Goal: Find specific page/section

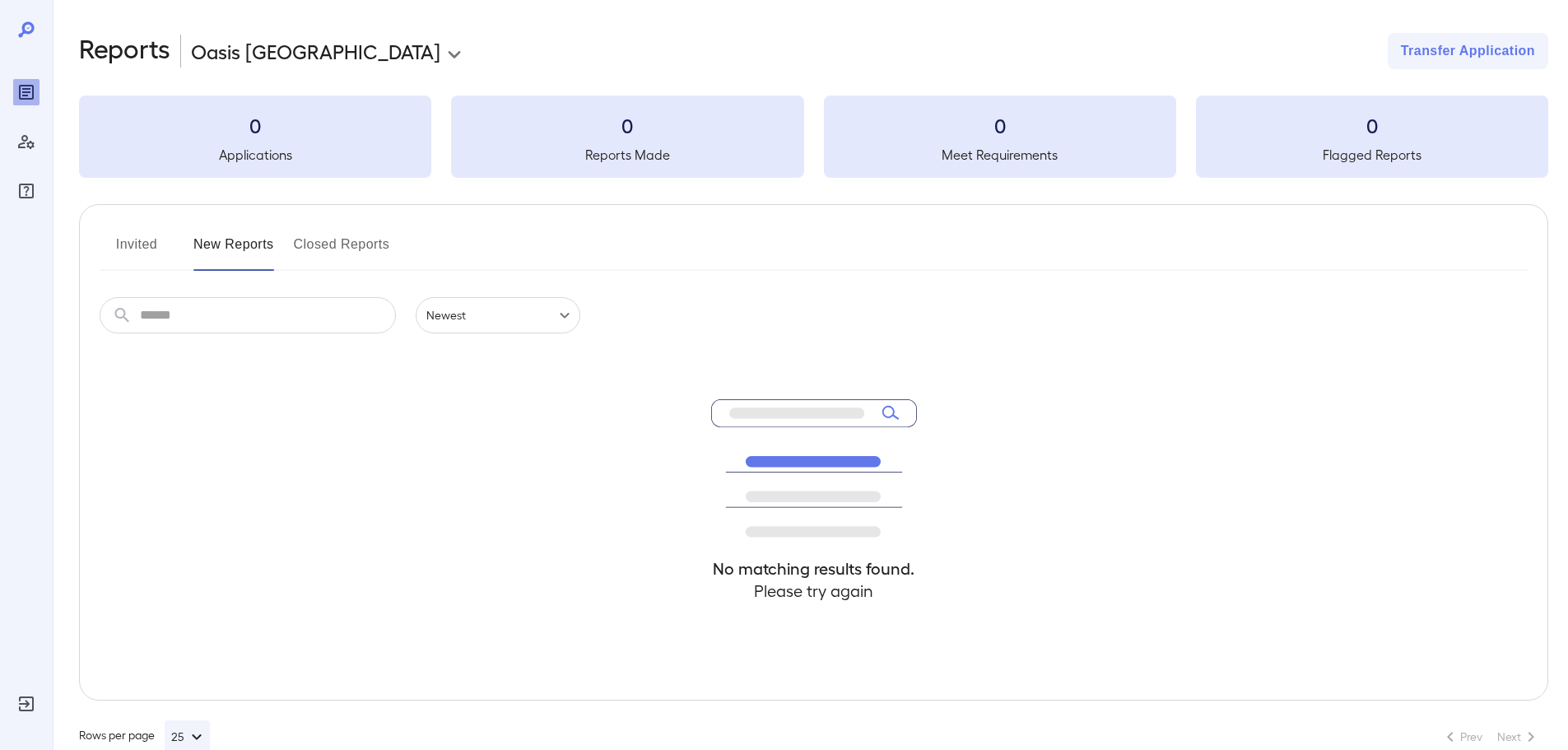
click at [30, 27] on icon at bounding box center [27, 28] width 3 height 3
drag, startPoint x: 30, startPoint y: 71, endPoint x: 26, endPoint y: 82, distance: 11.7
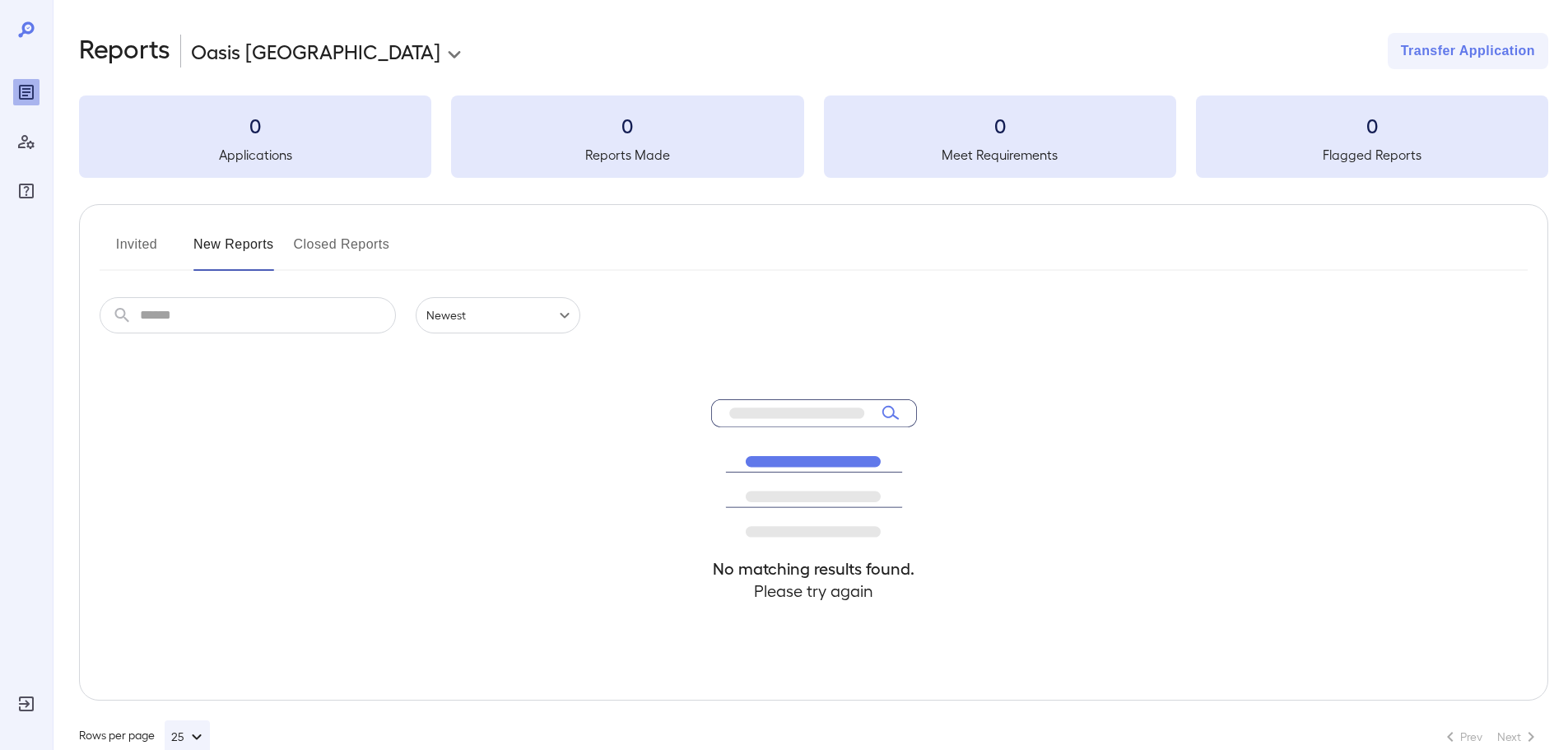
click at [30, 72] on div at bounding box center [26, 112] width 26 height 184
click at [26, 90] on icon "Reports" at bounding box center [26, 92] width 8 height 8
drag, startPoint x: 40, startPoint y: 135, endPoint x: 39, endPoint y: 153, distance: 18.0
click at [40, 139] on body "**********" at bounding box center [784, 375] width 1568 height 750
click at [49, 322] on div at bounding box center [26, 375] width 52 height 750
